Goal: Task Accomplishment & Management: Use online tool/utility

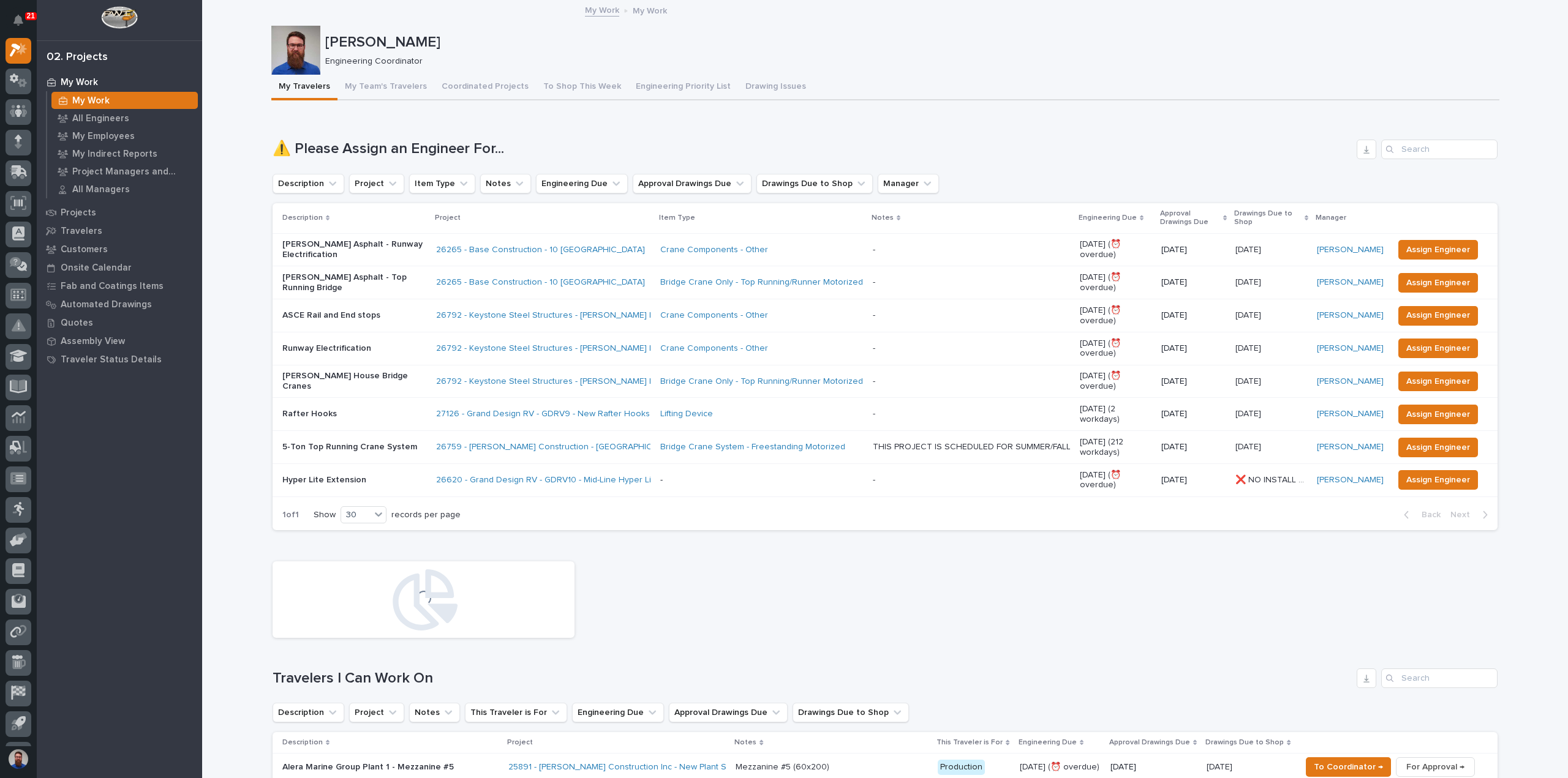
click at [524, 147] on h1 "⚠️ Please Assign an Engineer For..." at bounding box center [812, 149] width 1079 height 18
click at [1408, 315] on span "Assign Engineer" at bounding box center [1438, 316] width 63 height 15
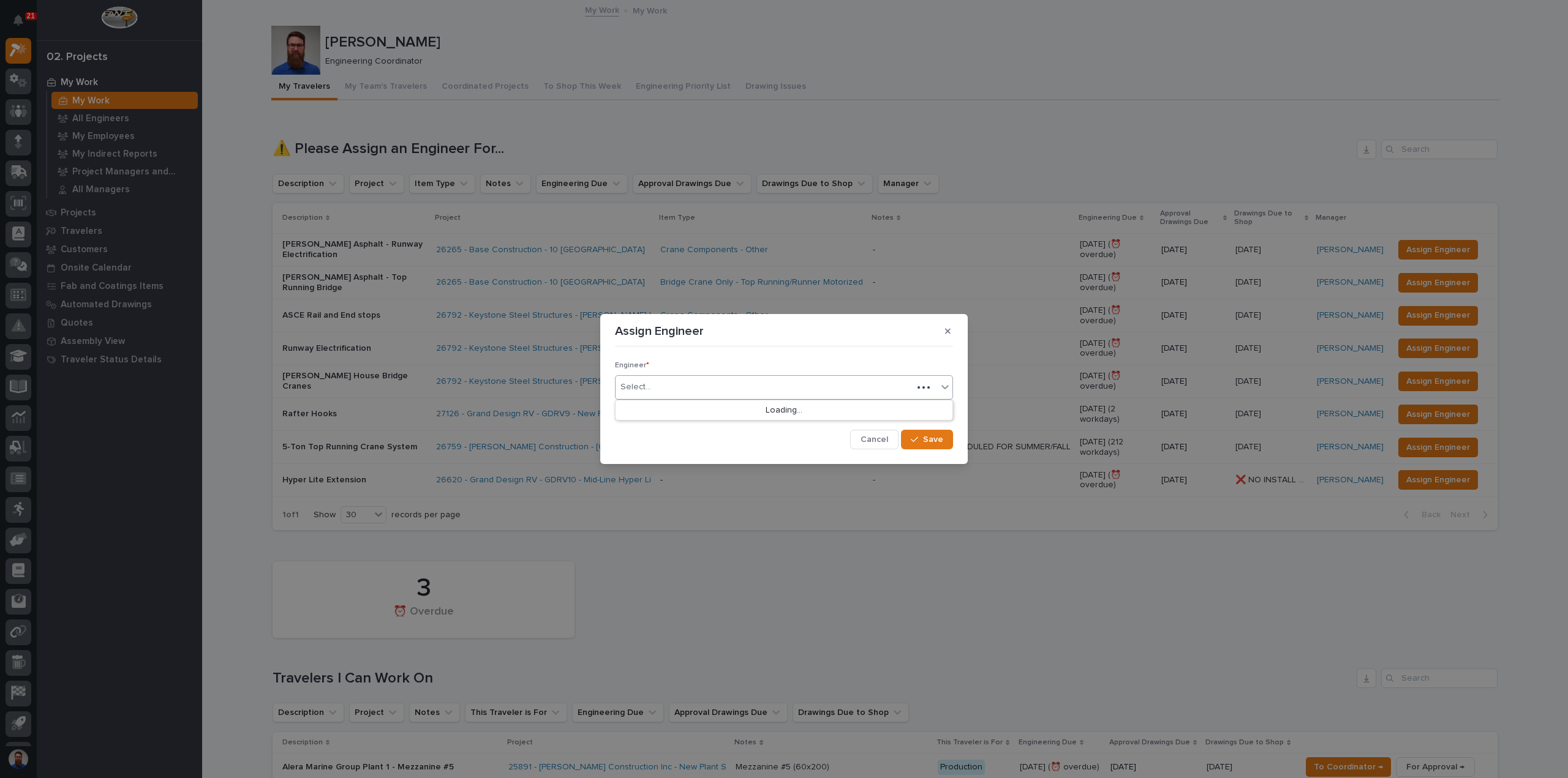
click at [663, 383] on div "Select..." at bounding box center [764, 387] width 297 height 21
type input "****"
click at [921, 441] on div "button" at bounding box center [917, 440] width 12 height 9
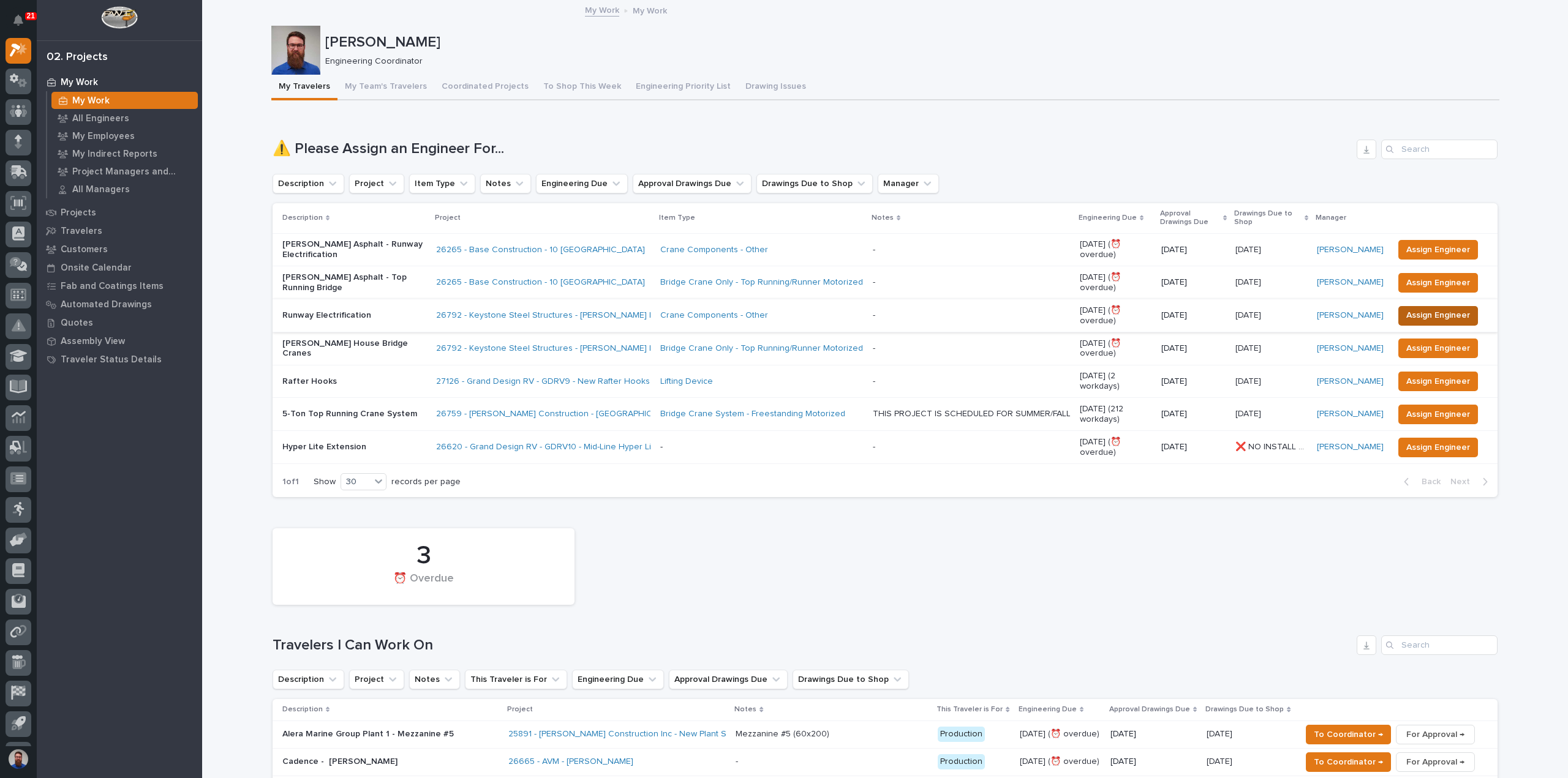
click at [1433, 315] on span "Assign Engineer" at bounding box center [1438, 316] width 63 height 15
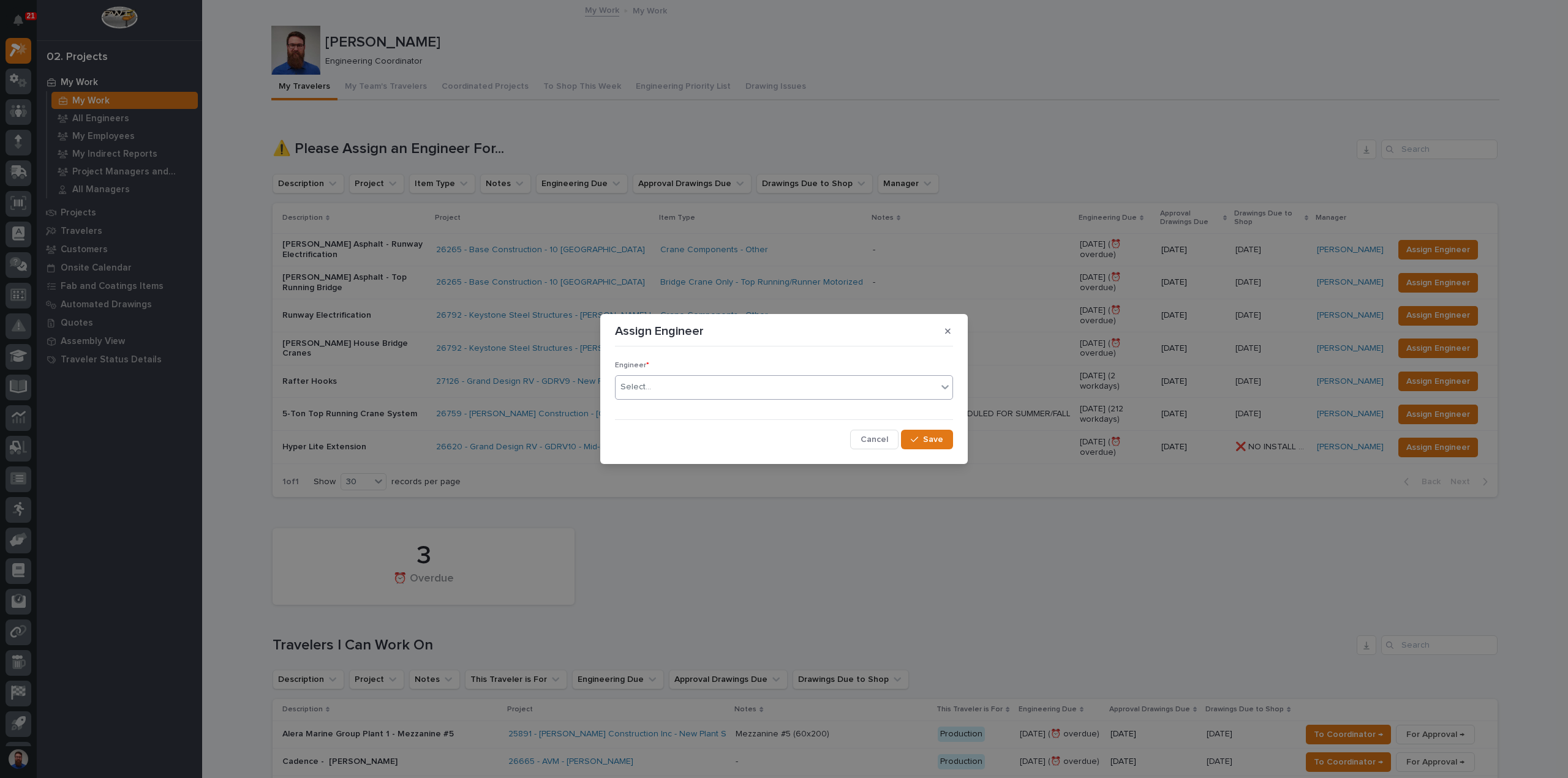
click at [735, 394] on div "Select..." at bounding box center [776, 387] width 321 height 21
type input "****"
click at [698, 387] on div "west" at bounding box center [776, 387] width 321 height 21
click at [698, 387] on div "Select..." at bounding box center [776, 387] width 321 height 21
type input "****"
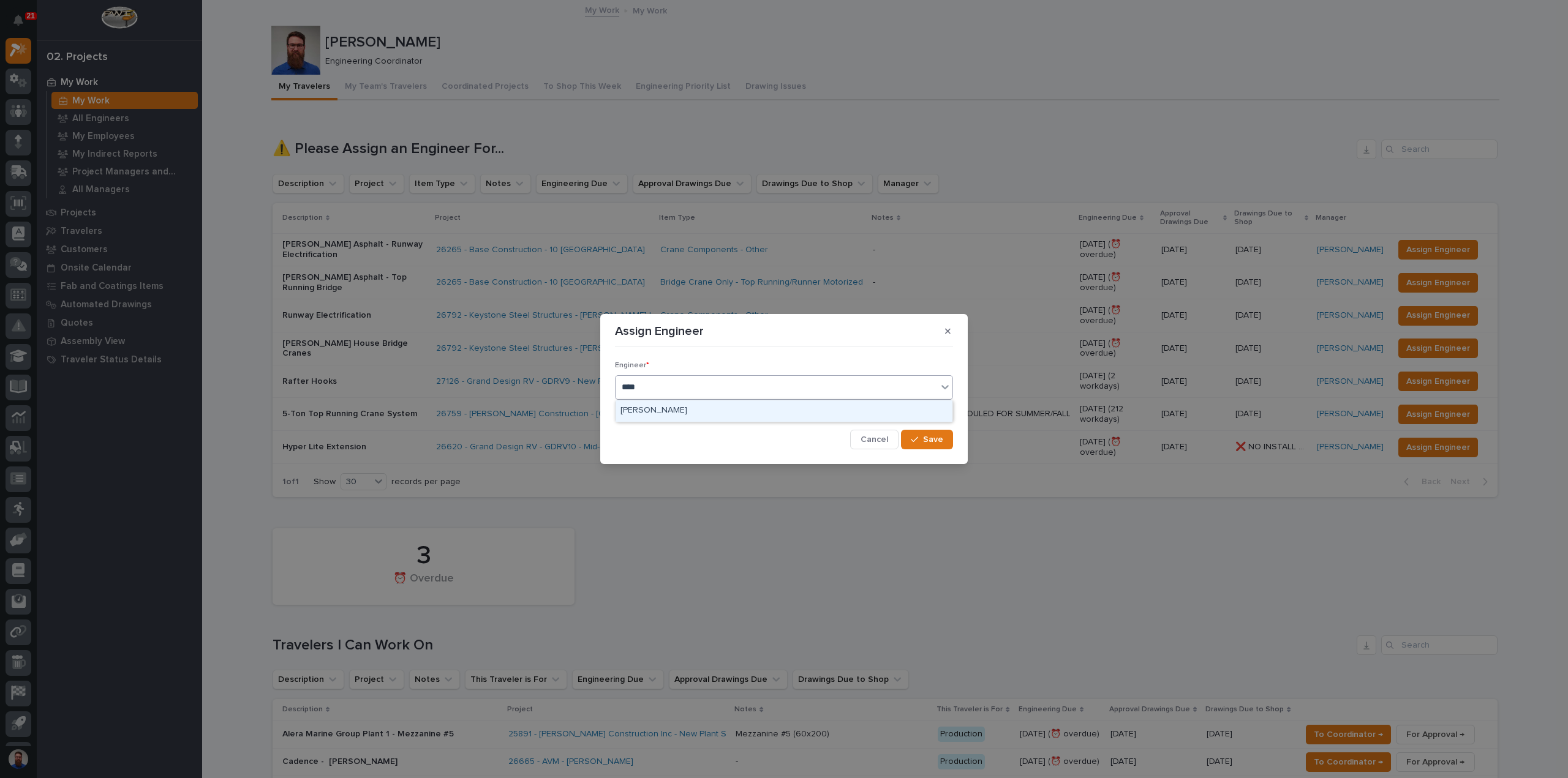
click at [749, 406] on div "[PERSON_NAME]" at bounding box center [784, 411] width 337 height 21
click at [933, 437] on span "Save" at bounding box center [933, 440] width 21 height 11
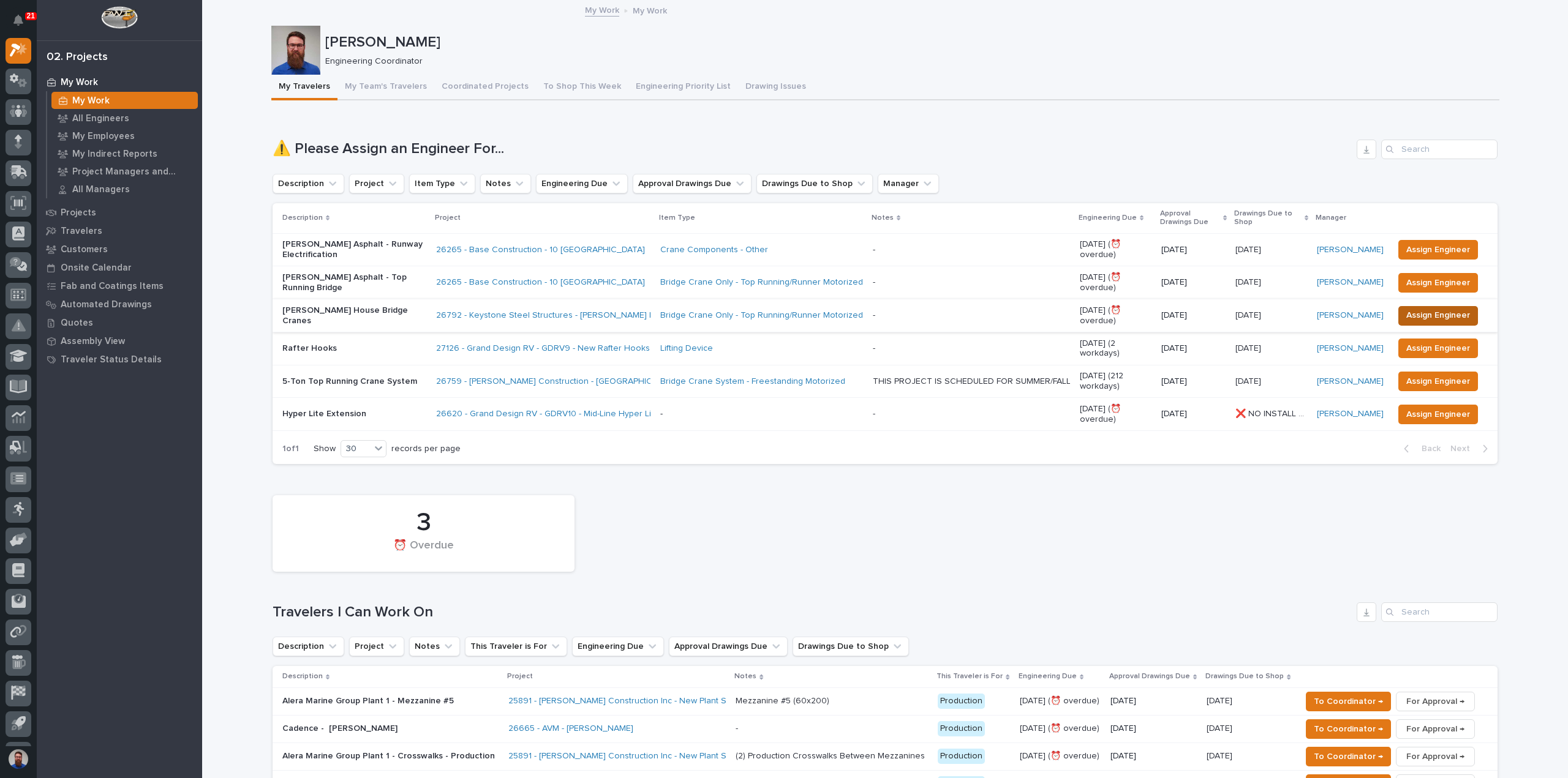
click at [1427, 312] on span "Assign Engineer" at bounding box center [1438, 316] width 63 height 15
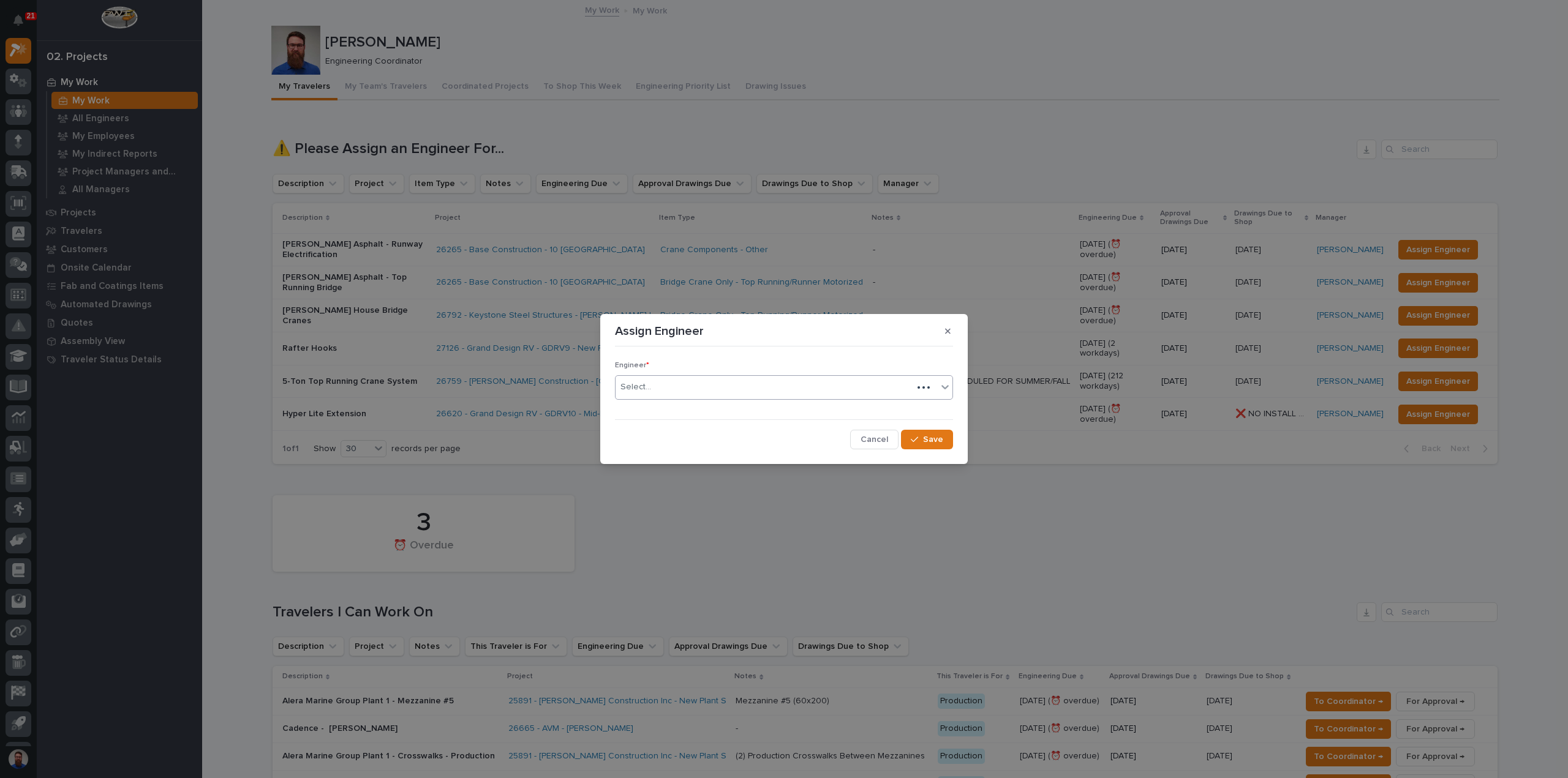
click at [680, 395] on div "Select..." at bounding box center [764, 387] width 297 height 21
type input "****"
click at [936, 432] on button "Save" at bounding box center [927, 440] width 52 height 20
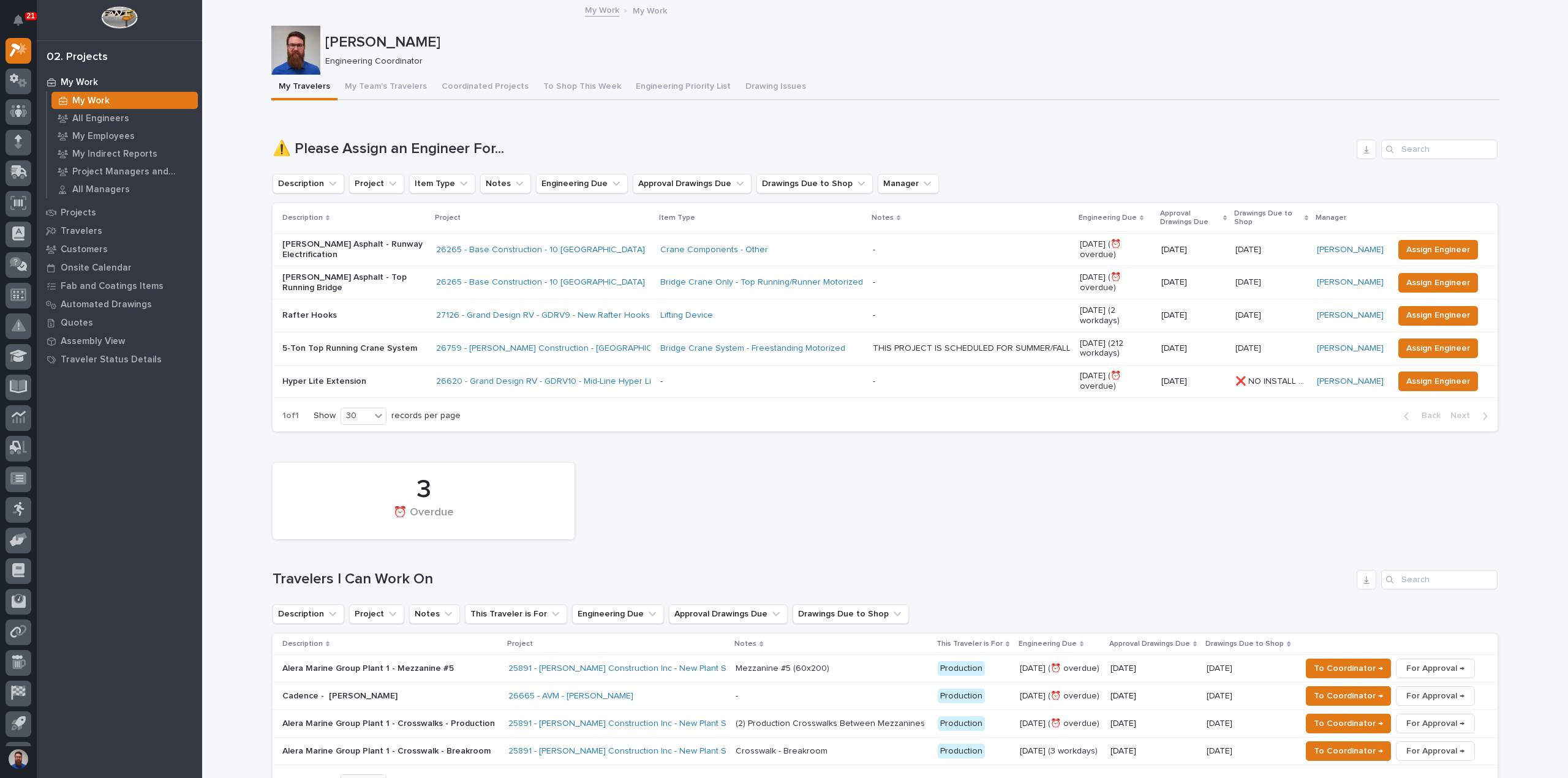
drag, startPoint x: 291, startPoint y: 474, endPoint x: 589, endPoint y: 488, distance: 298.3
click at [589, 490] on div "3 ⏰ Overdue" at bounding box center [885, 501] width 1237 height 89
click at [589, 488] on div "3 ⏰ Overdue" at bounding box center [885, 501] width 1237 height 89
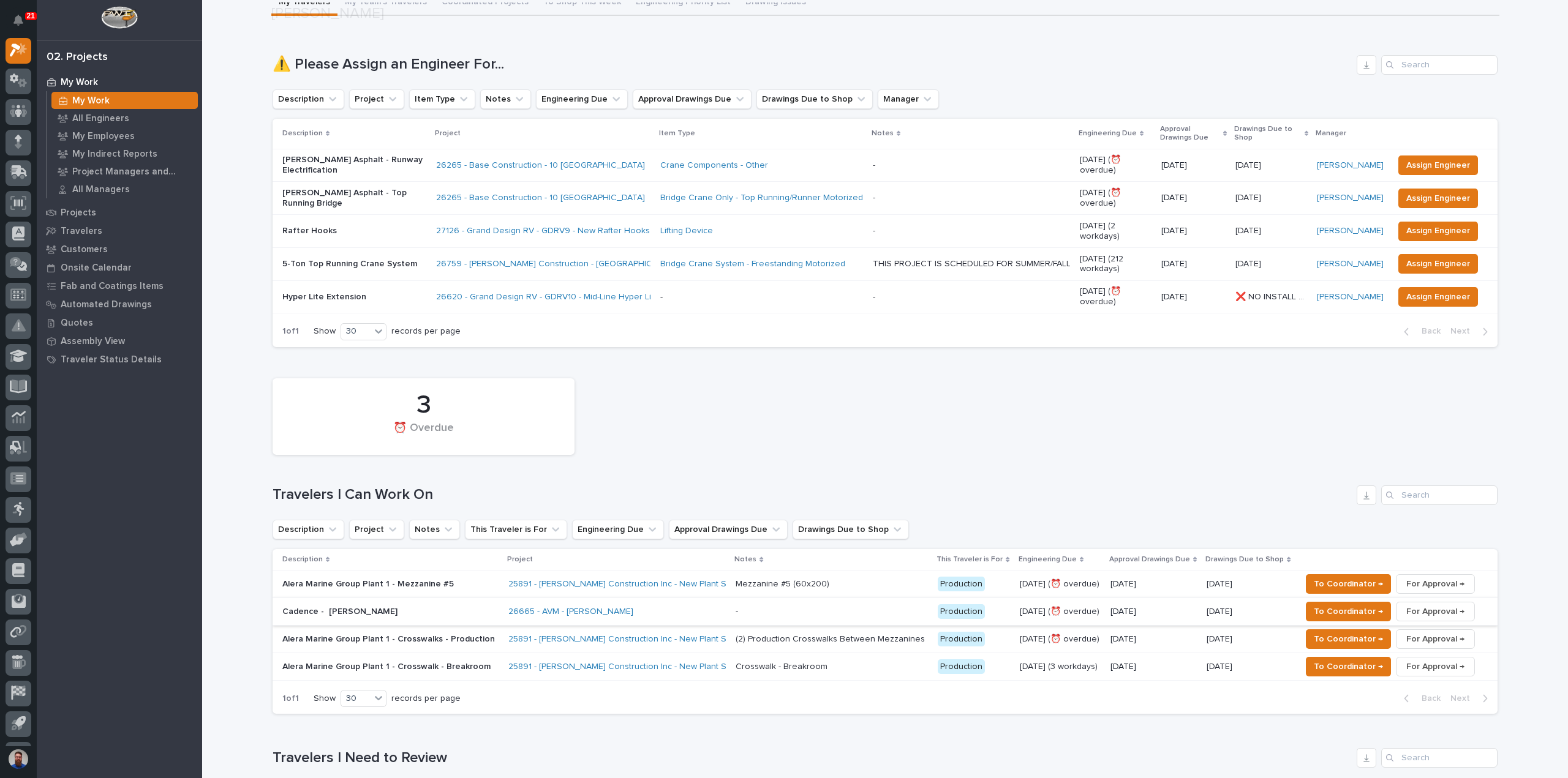
scroll to position [163, 0]
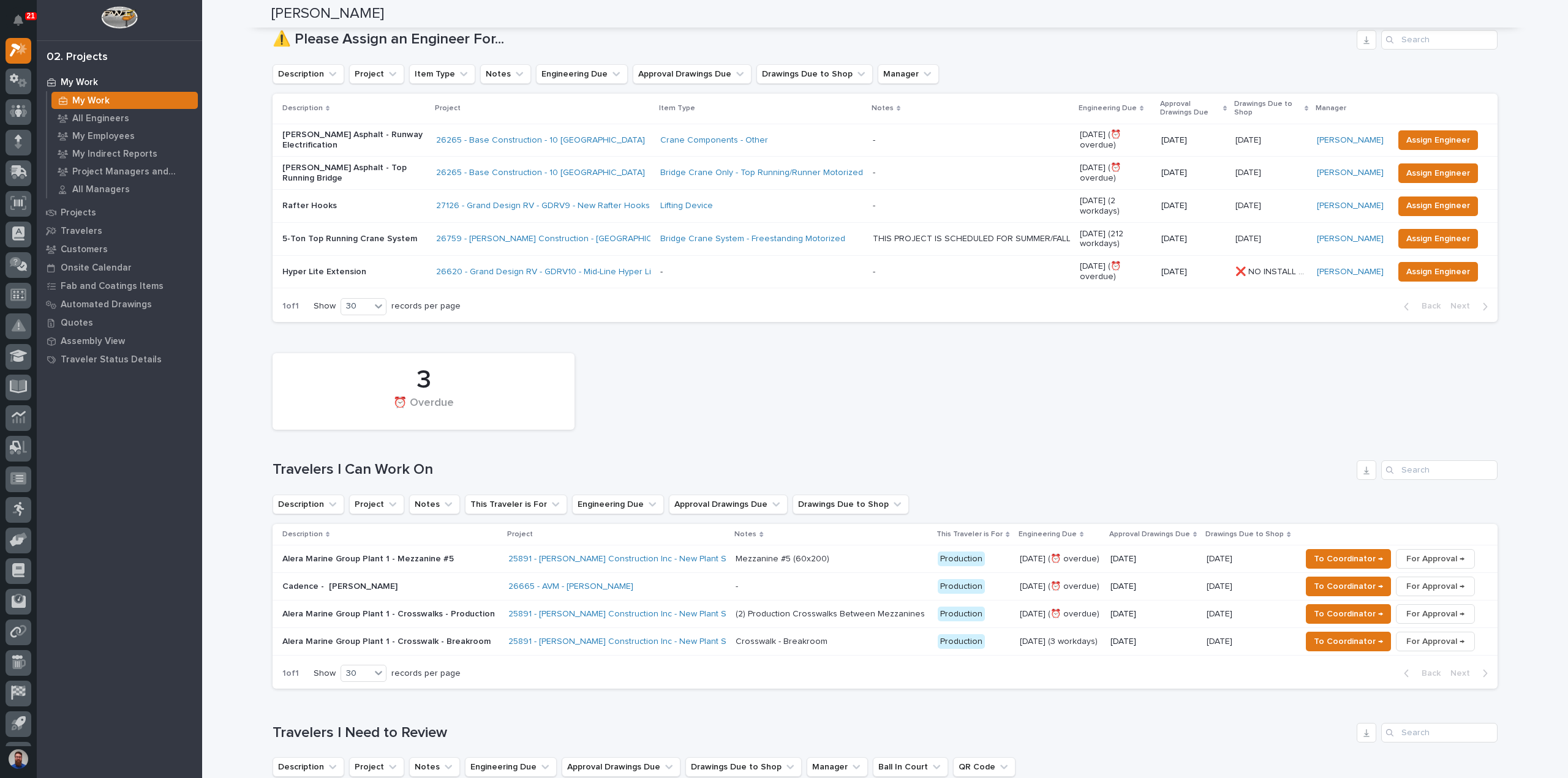
scroll to position [81, 0]
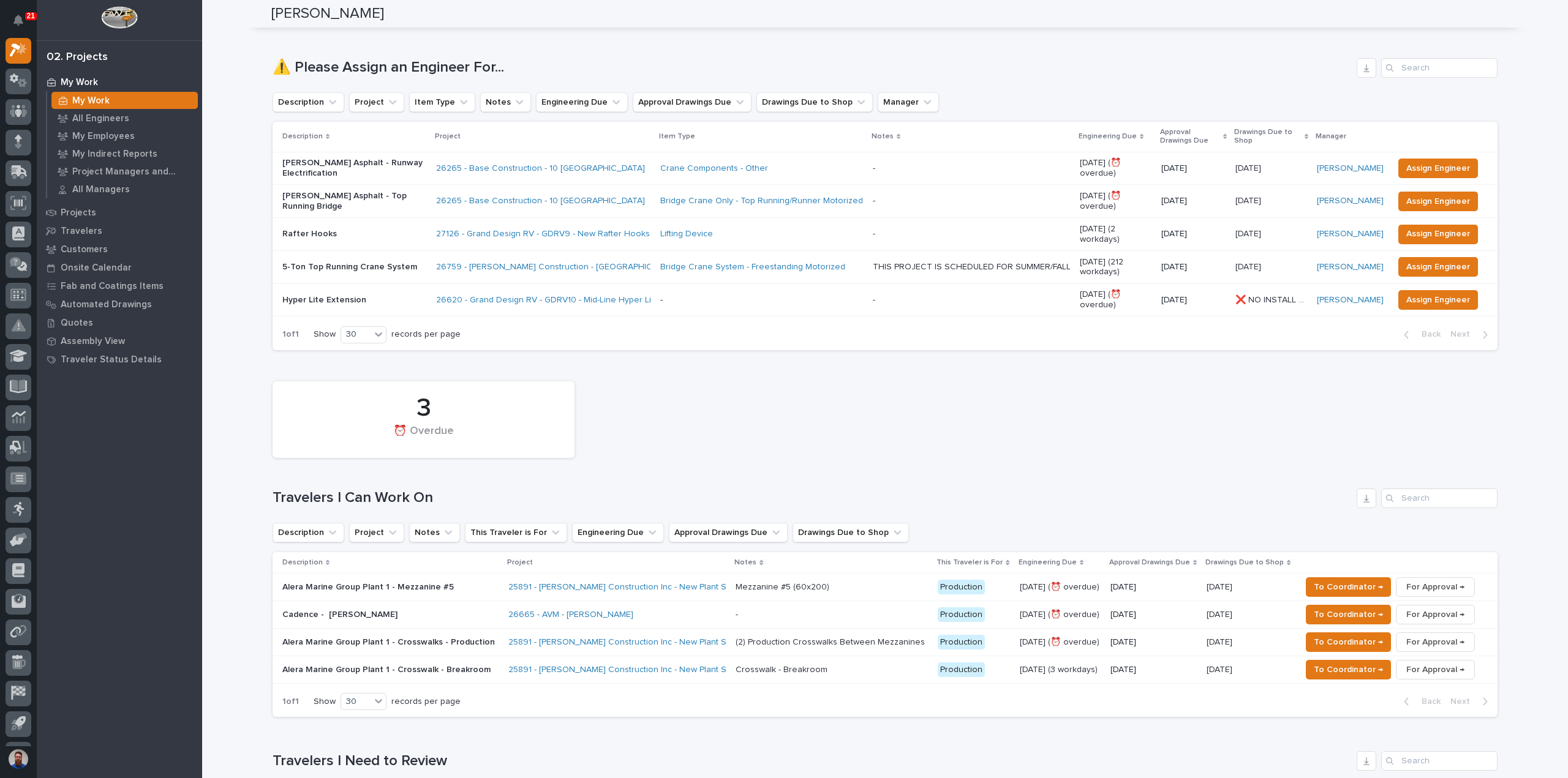
click at [903, 419] on div "3 ⏰ Overdue" at bounding box center [885, 419] width 1237 height 89
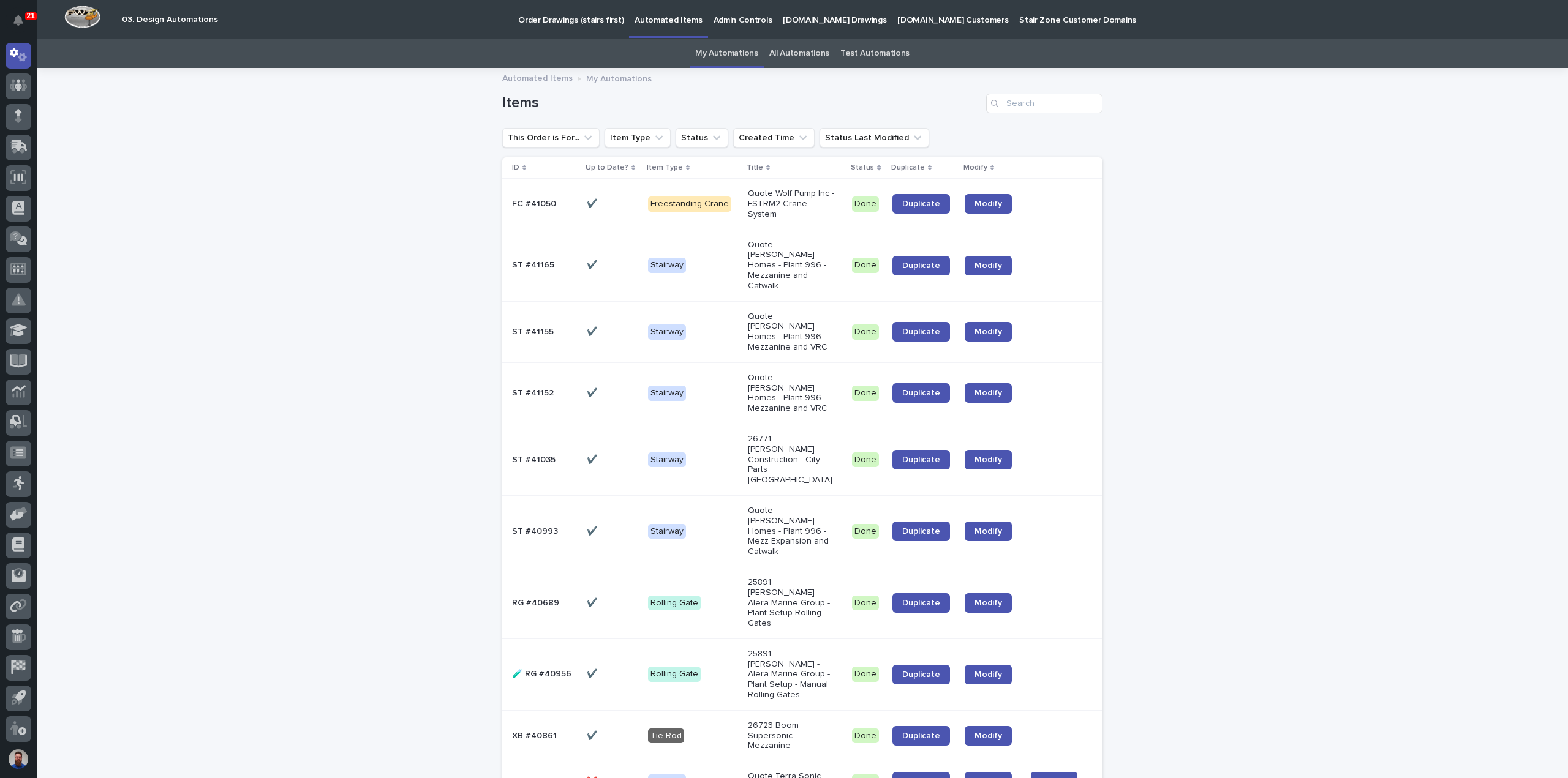
click at [542, 11] on p "Order Drawings (stairs first)" at bounding box center [571, 12] width 105 height 25
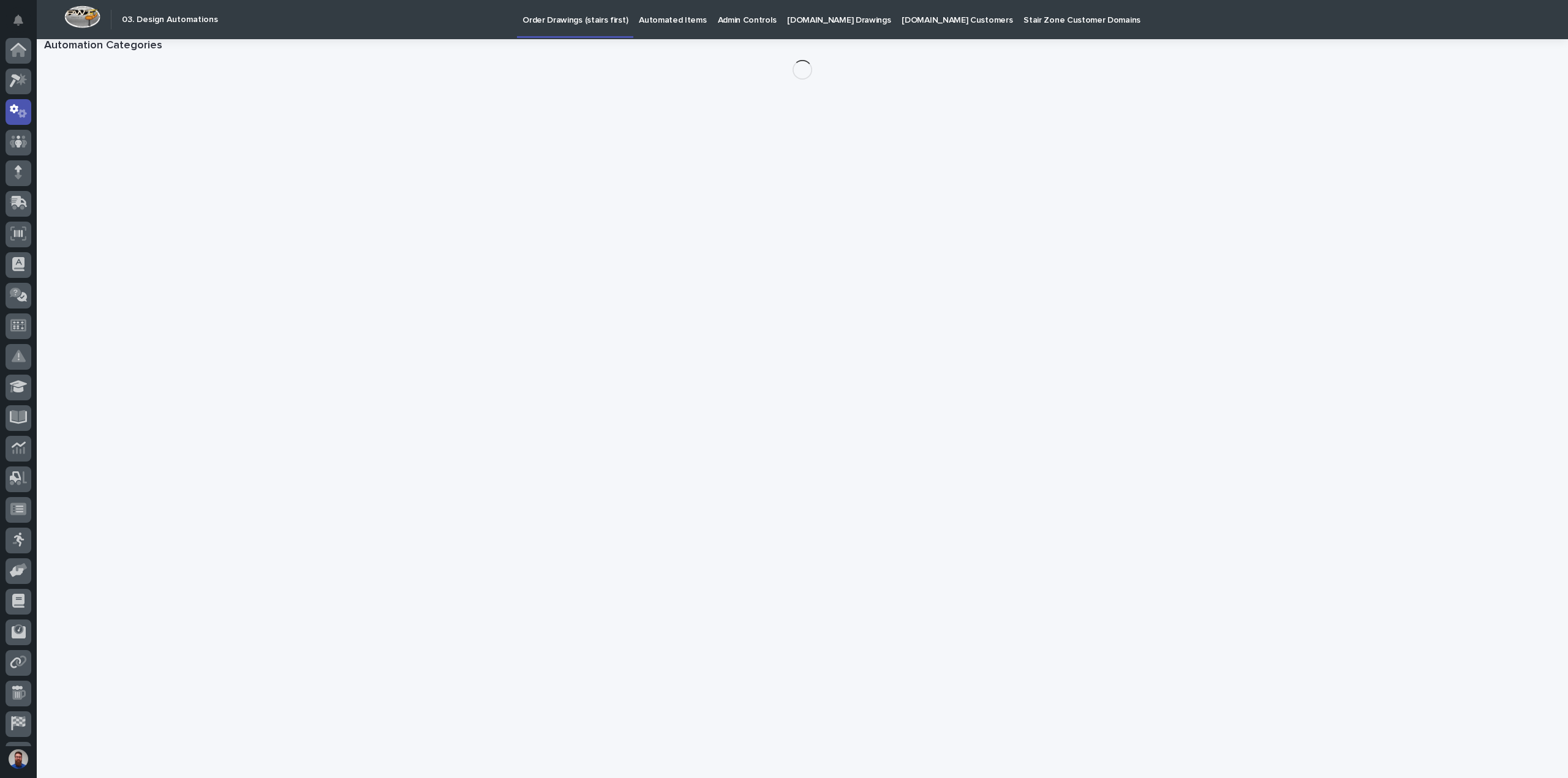
scroll to position [57, 0]
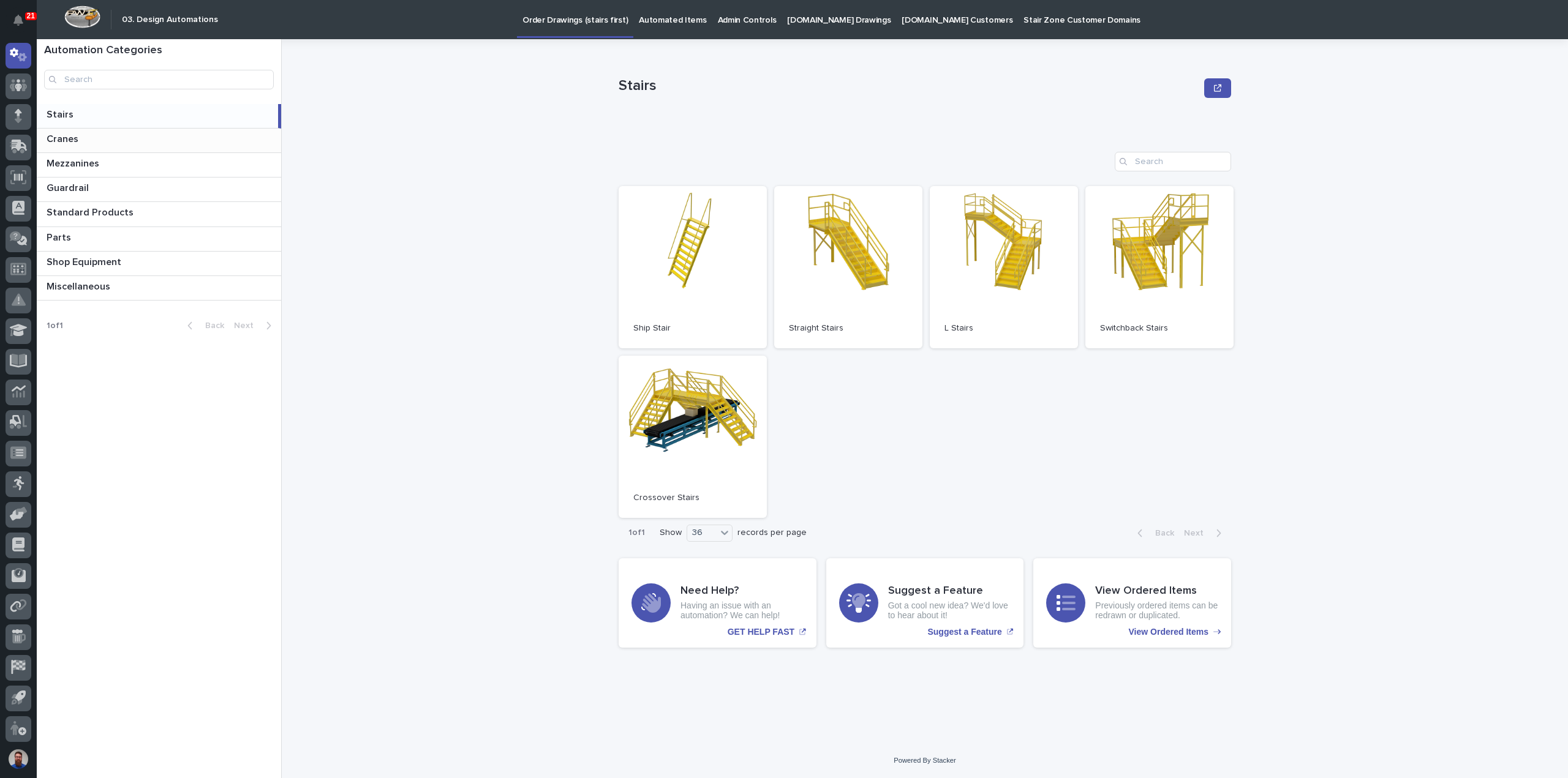
click at [99, 144] on p at bounding box center [161, 139] width 229 height 12
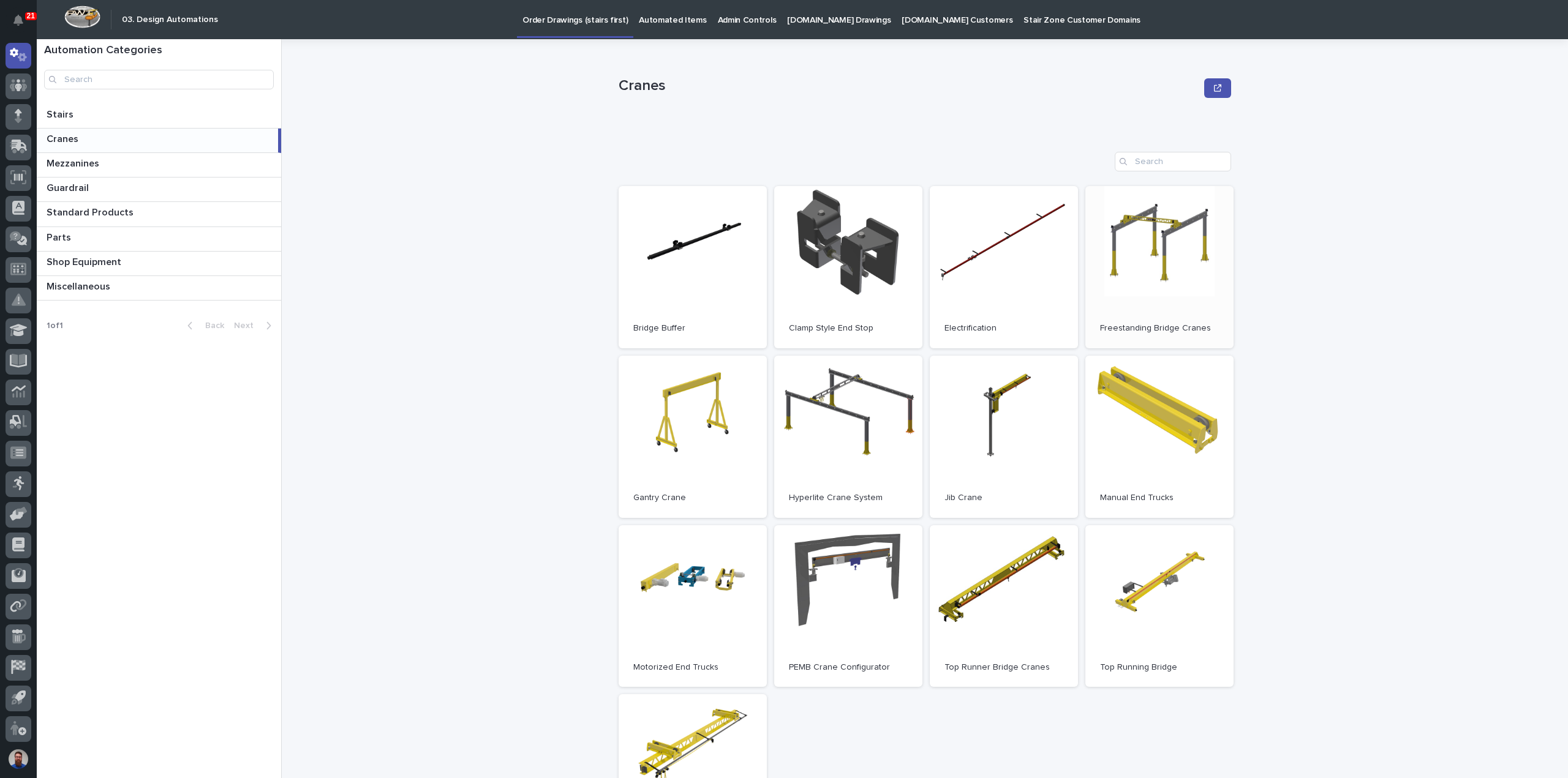
click at [1156, 272] on link "Open" at bounding box center [1160, 267] width 148 height 162
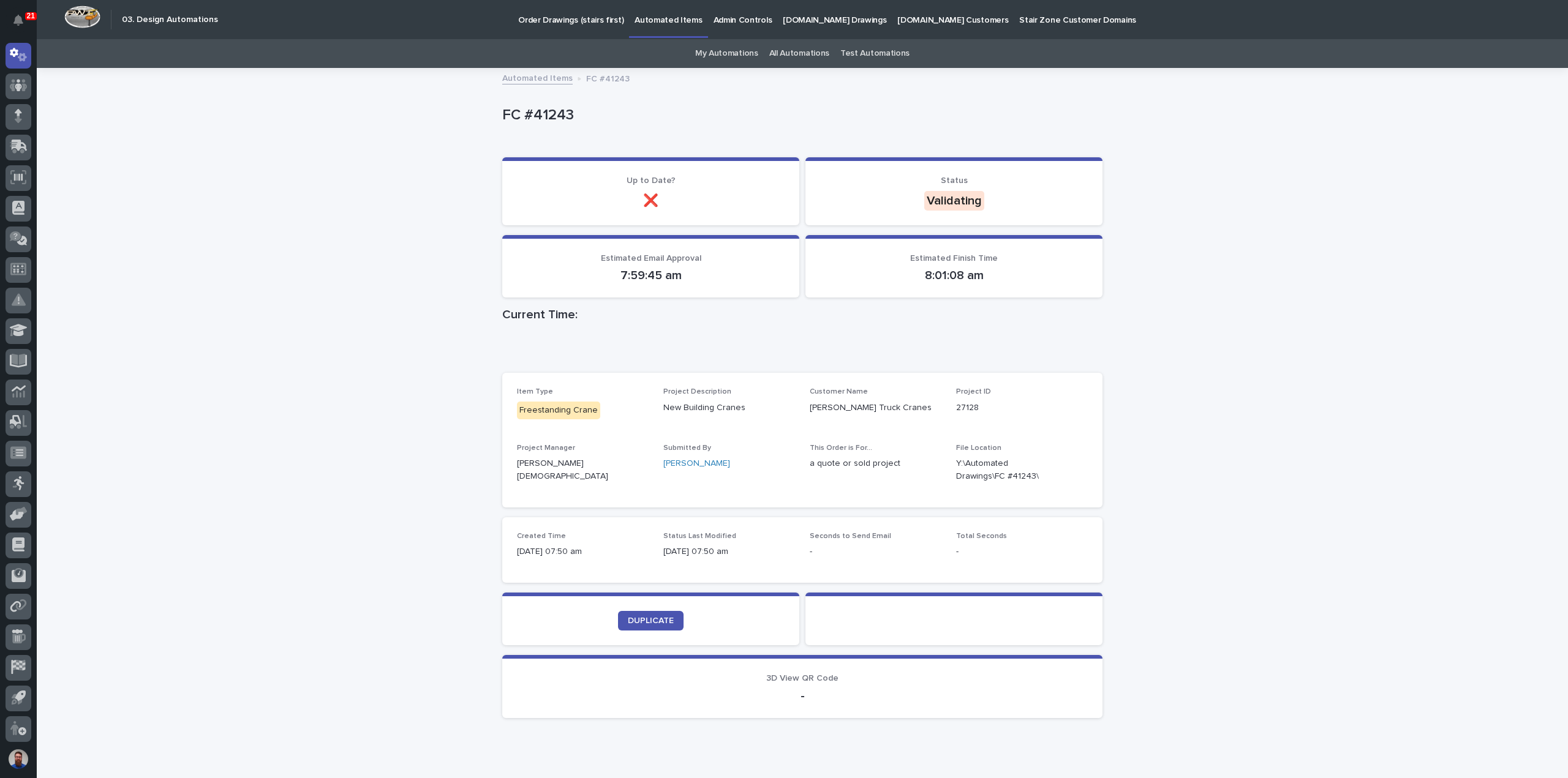
click at [1173, 450] on div "Loading... Saving… Loading... Saving… FC #41243 FC #41243 Sorry, there was an e…" at bounding box center [802, 429] width 1531 height 720
click at [1178, 445] on div "Loading... Saving… Loading... Saving… FC #41243 FC #41243 Sorry, there was an e…" at bounding box center [802, 429] width 1531 height 720
click at [1191, 359] on div "Loading... Saving… Loading... Saving… FC #41243 FC #41243 Sorry, there was an e…" at bounding box center [802, 429] width 1531 height 720
click at [1188, 269] on div "Loading... Saving… Loading... Saving… FC #41243 FC #41243 Sorry, there was an e…" at bounding box center [802, 429] width 1531 height 720
click at [1140, 301] on div "Loading... Saving… Loading... Saving… FC #41243 FC #41243 Sorry, there was an e…" at bounding box center [802, 429] width 1531 height 720
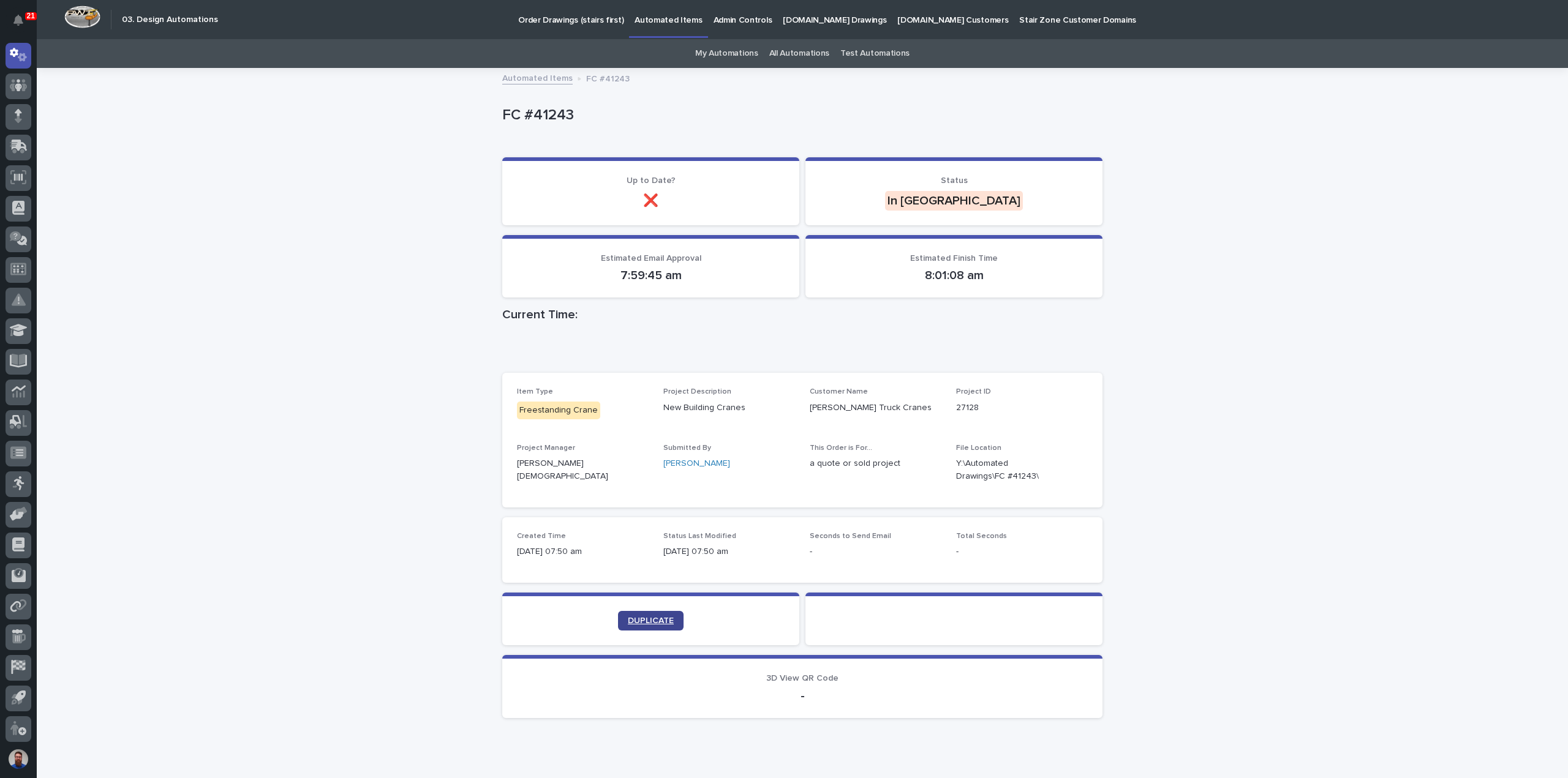
click at [647, 625] on span "DUPLICATE" at bounding box center [651, 621] width 46 height 9
click at [786, 45] on link "All Automations" at bounding box center [799, 53] width 60 height 29
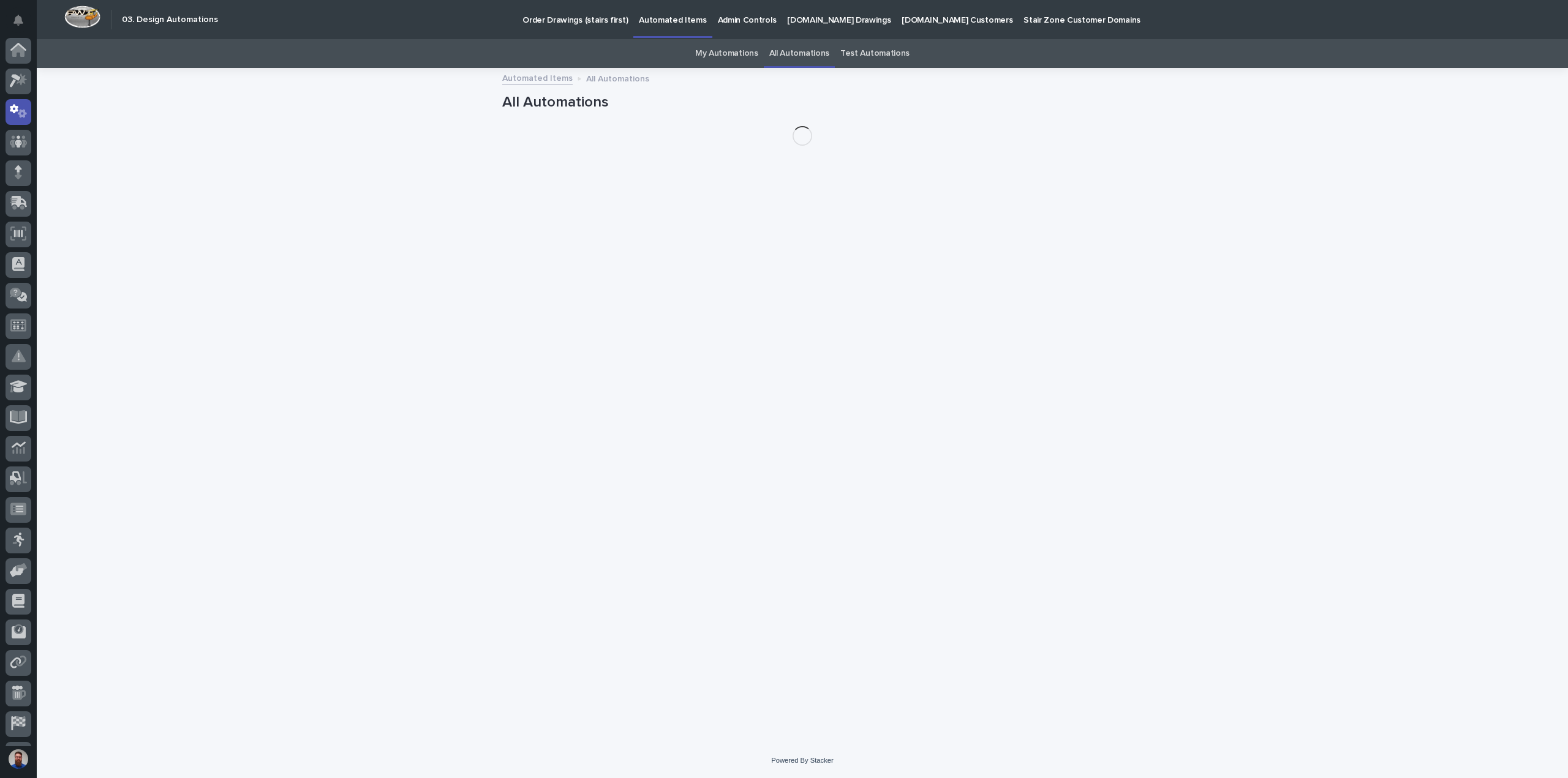
scroll to position [57, 0]
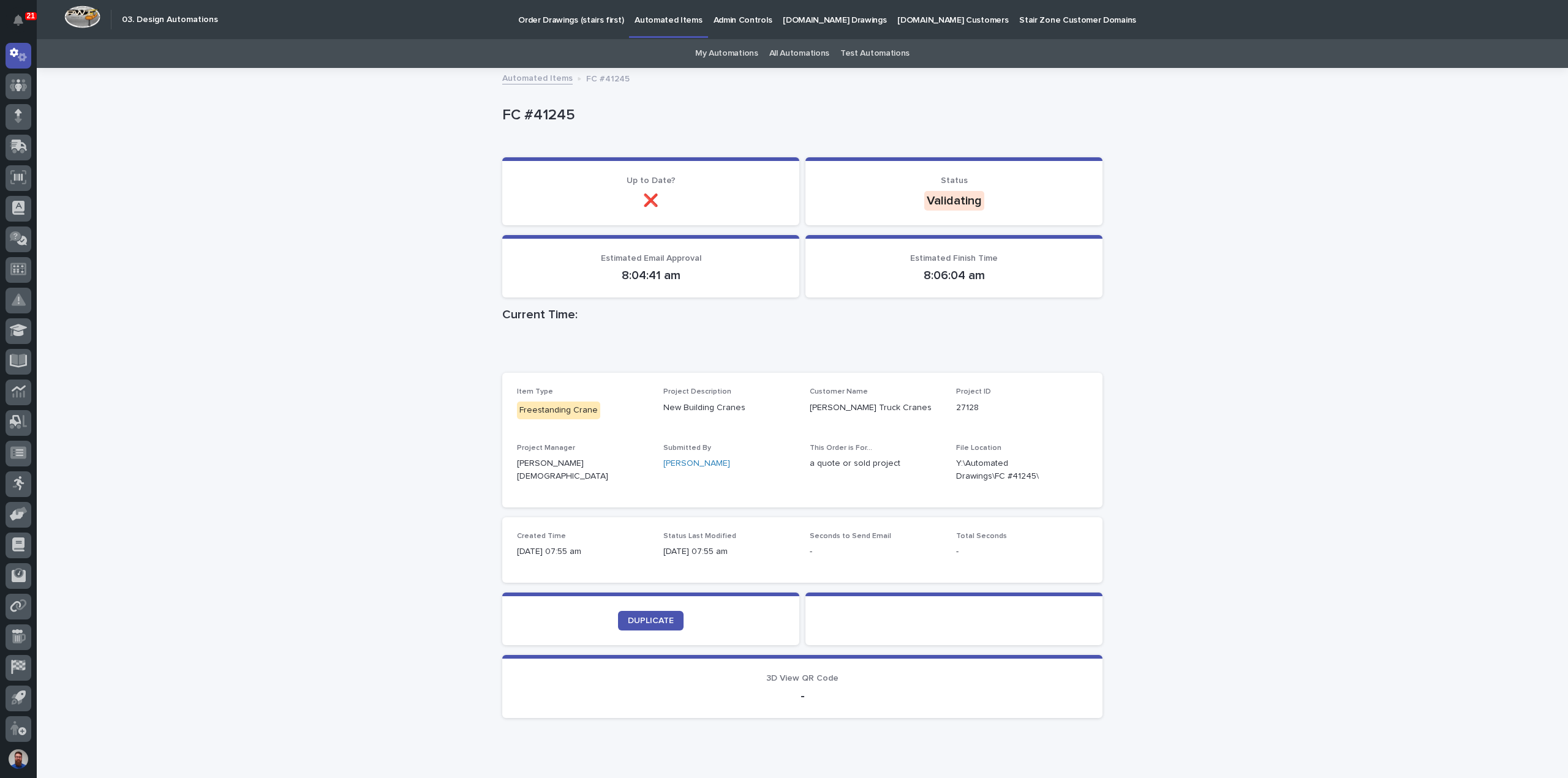
click at [1160, 286] on div "Loading... Saving… Loading... Saving… FC #41245 FC #41245 Sorry, there was an e…" at bounding box center [802, 429] width 1531 height 720
